Goal: Transaction & Acquisition: Obtain resource

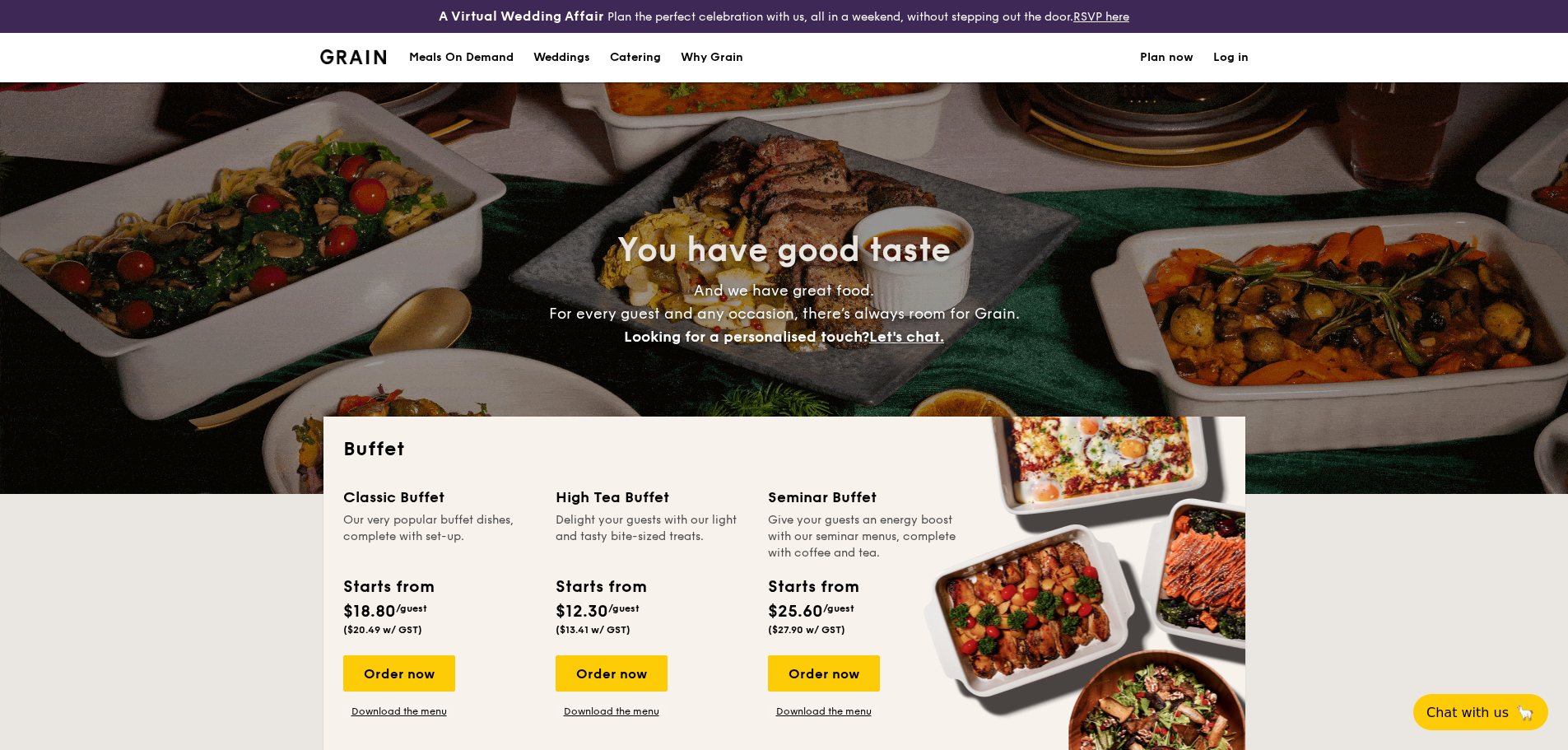
select select
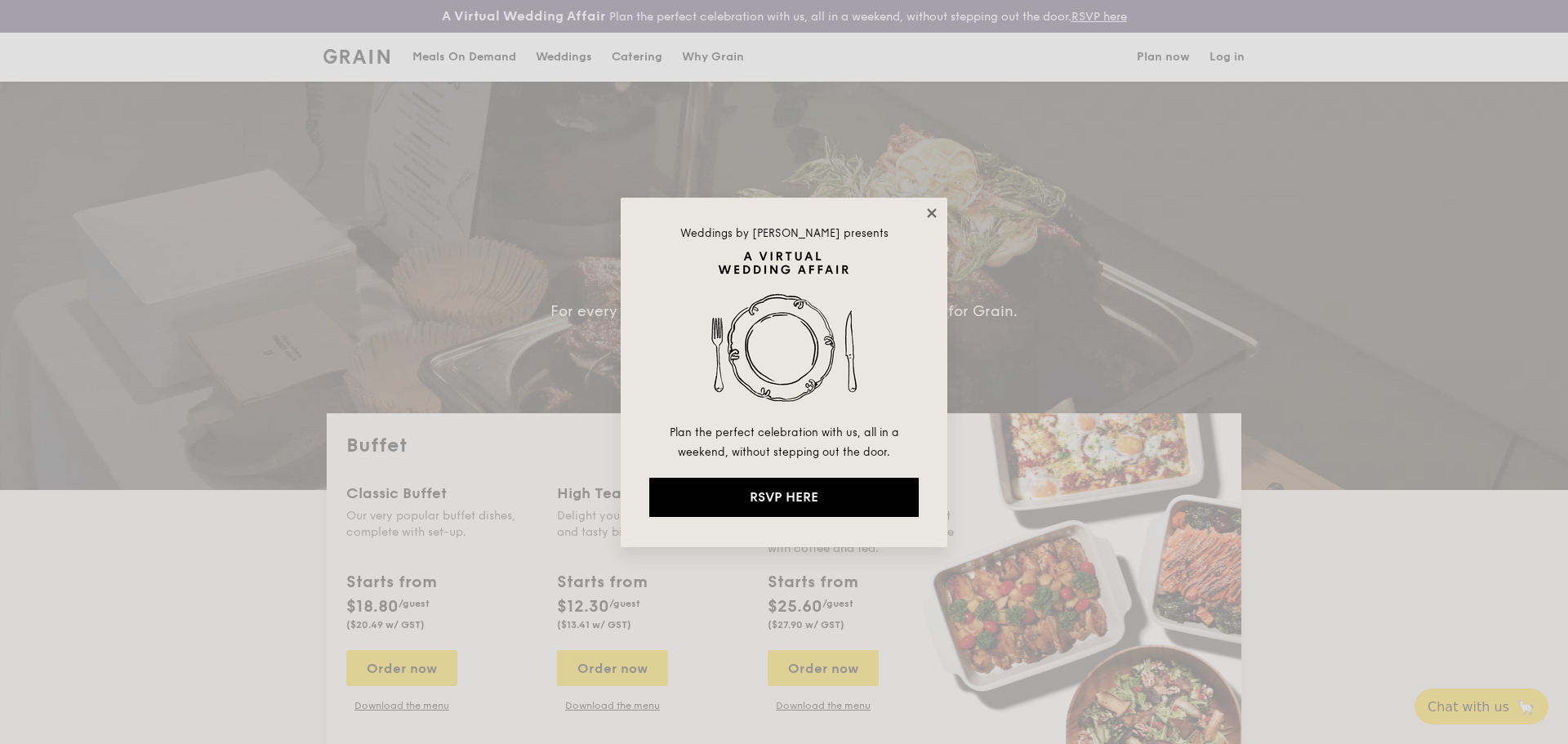
click at [933, 206] on div "Weddings by Grain presents Plan the perfect celebration with us, all in a weeke…" at bounding box center [783, 372] width 327 height 350
click at [932, 208] on icon at bounding box center [931, 212] width 14 height 14
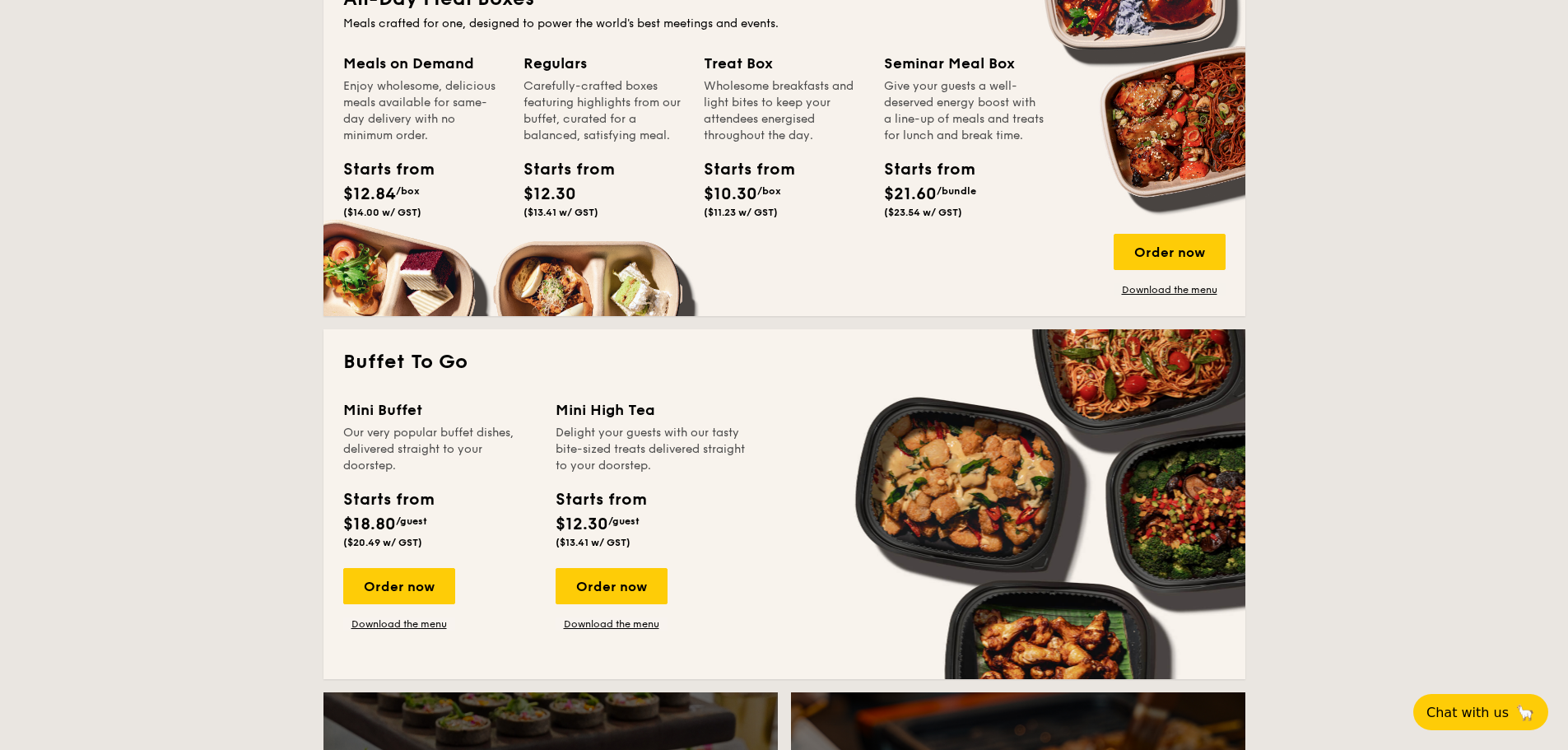
scroll to position [411, 0]
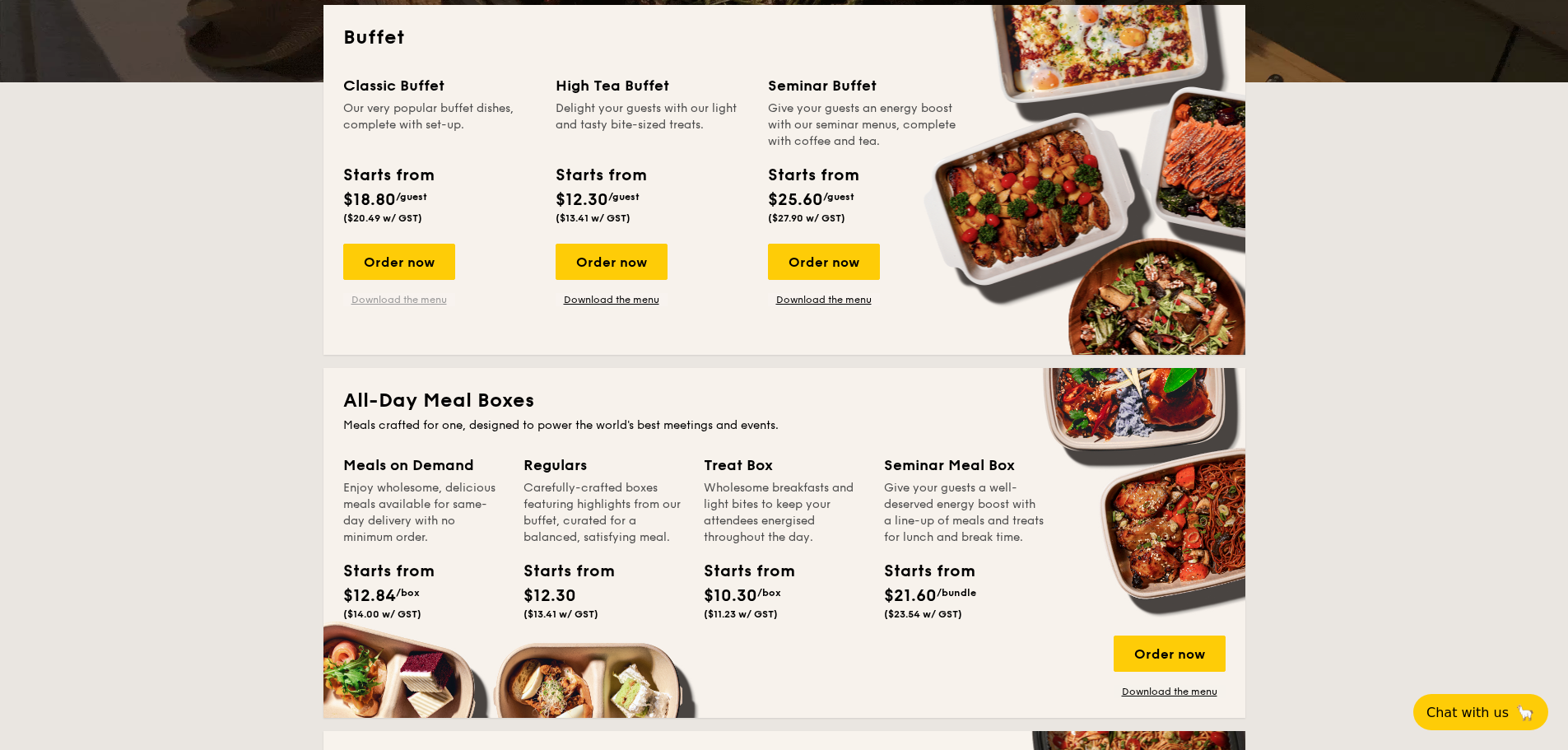
click at [372, 294] on link "Download the menu" at bounding box center [399, 299] width 112 height 13
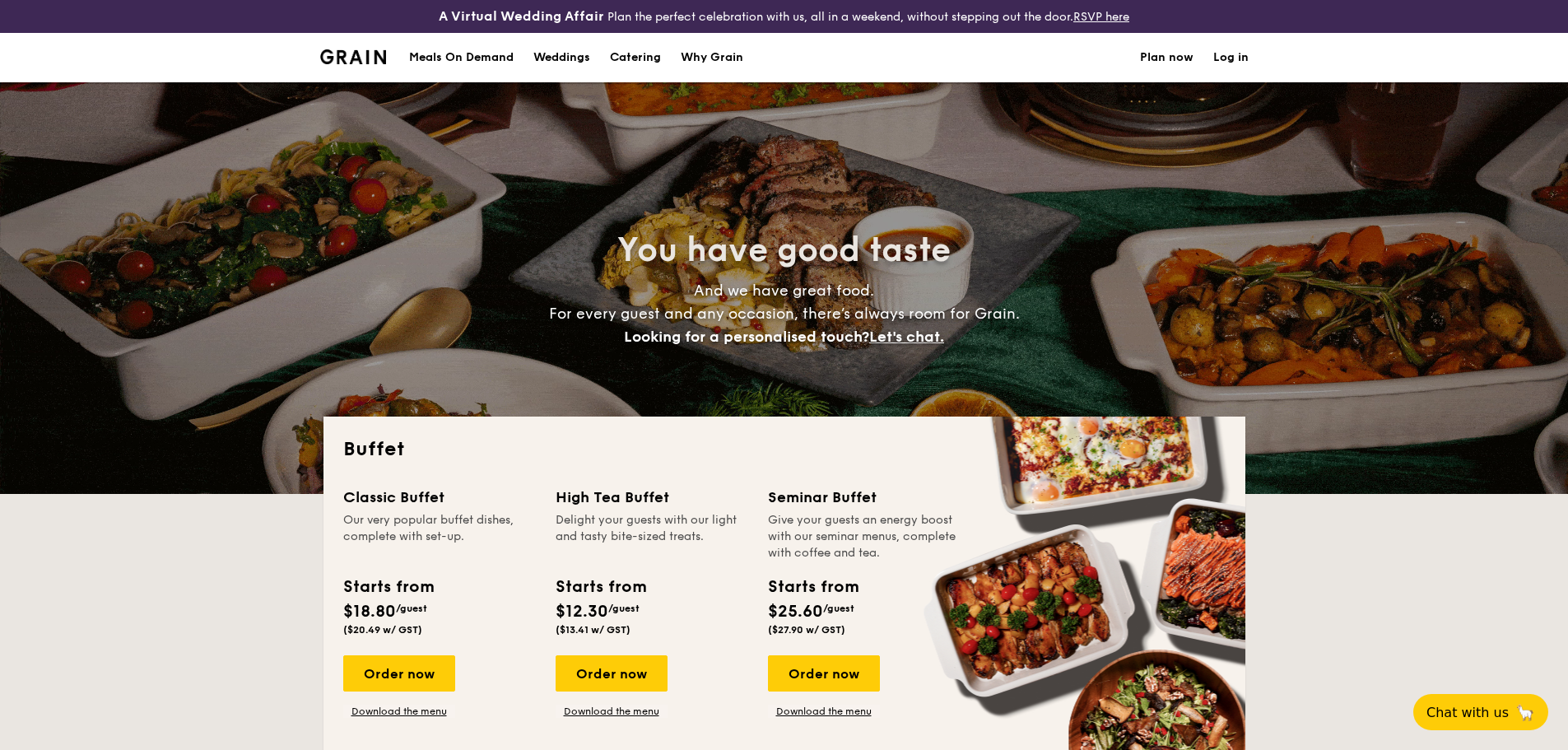
select select
